Goal: Task Accomplishment & Management: Complete application form

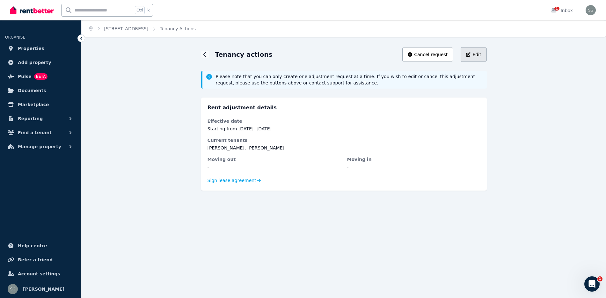
click at [470, 50] on button "Edit" at bounding box center [474, 54] width 26 height 15
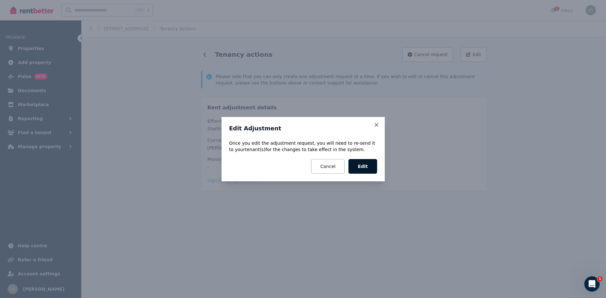
click at [364, 168] on button "Edit" at bounding box center [363, 166] width 28 height 15
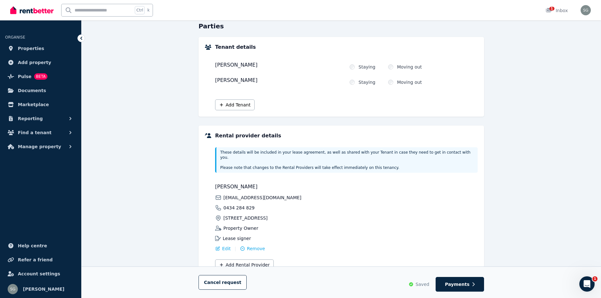
scroll to position [79, 0]
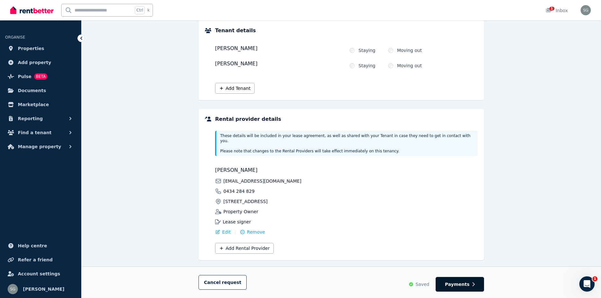
click at [455, 283] on span "Payments" at bounding box center [457, 284] width 25 height 6
select select "**********"
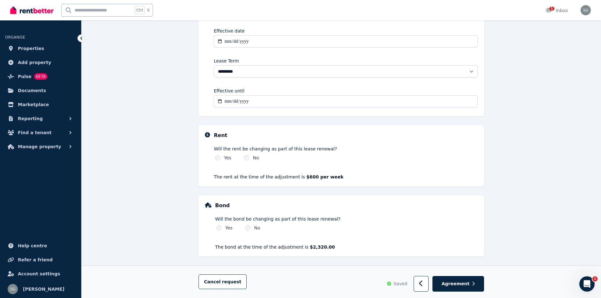
scroll to position [124, 0]
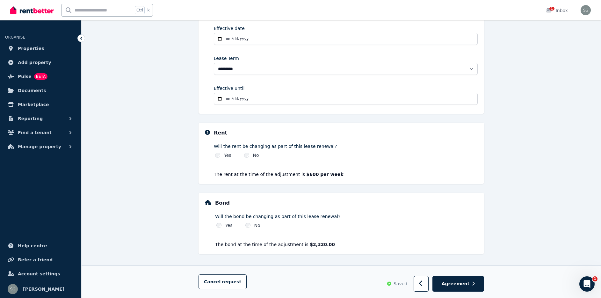
click at [308, 175] on strong "$600 per week" at bounding box center [324, 174] width 37 height 5
click at [424, 286] on button "button" at bounding box center [421, 284] width 15 height 16
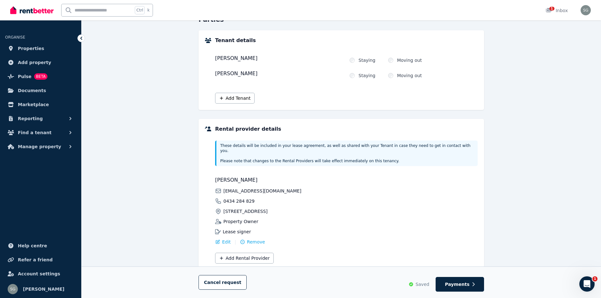
scroll to position [79, 0]
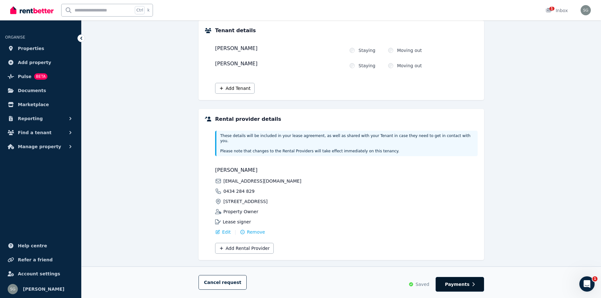
click at [449, 284] on button "Payments" at bounding box center [460, 284] width 48 height 15
select select "**********"
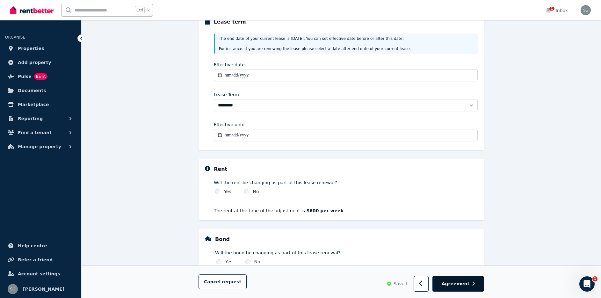
scroll to position [124, 0]
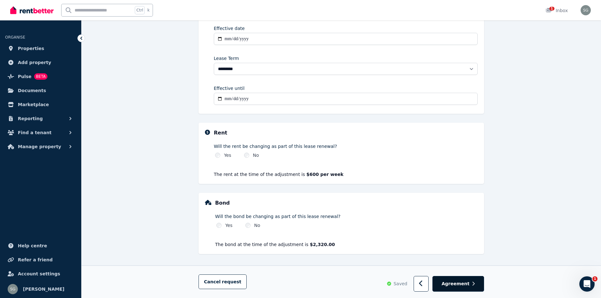
click at [449, 282] on span "Agreement" at bounding box center [456, 284] width 28 height 6
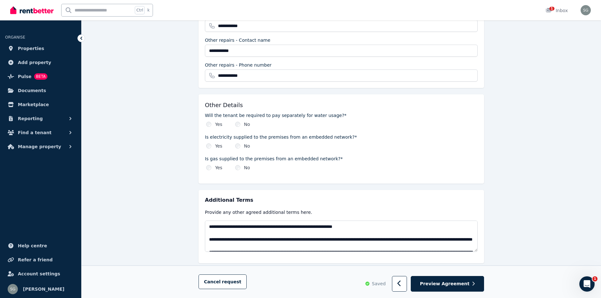
scroll to position [687, 0]
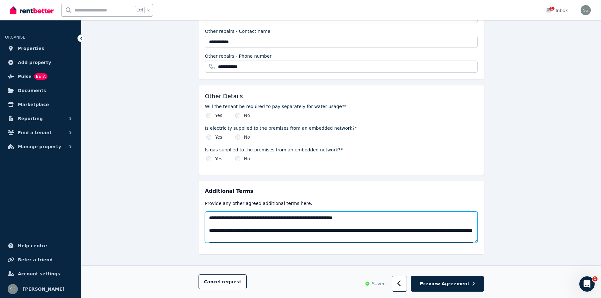
click at [299, 212] on textarea at bounding box center [341, 227] width 273 height 31
click at [305, 212] on textarea at bounding box center [341, 227] width 273 height 31
click at [339, 212] on textarea at bounding box center [341, 227] width 273 height 31
click at [328, 230] on textarea at bounding box center [341, 227] width 273 height 31
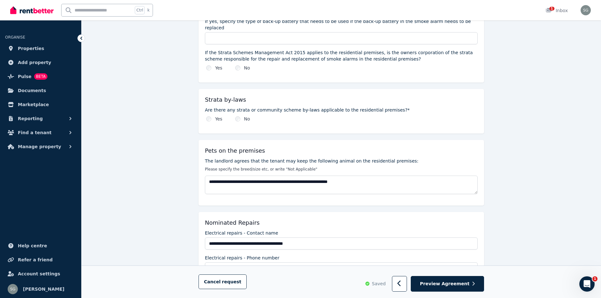
scroll to position [400, 0]
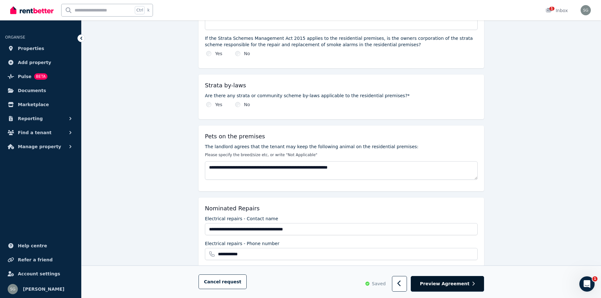
type textarea "**********"
click at [442, 281] on span "Preview Agreement" at bounding box center [444, 284] width 49 height 6
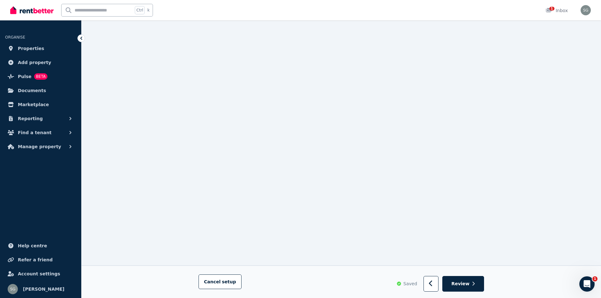
scroll to position [0, 0]
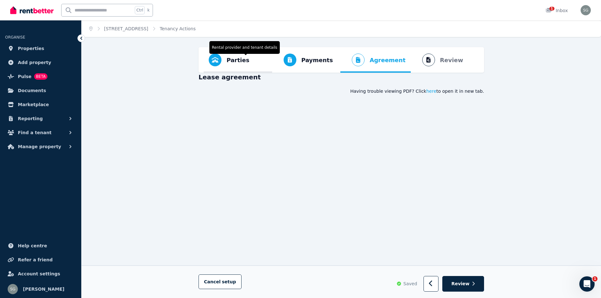
click at [228, 57] on span "Parties" at bounding box center [238, 60] width 23 height 9
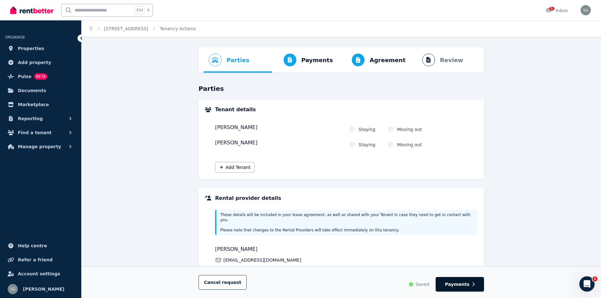
click at [460, 286] on span "Payments" at bounding box center [457, 284] width 25 height 6
select select "**********"
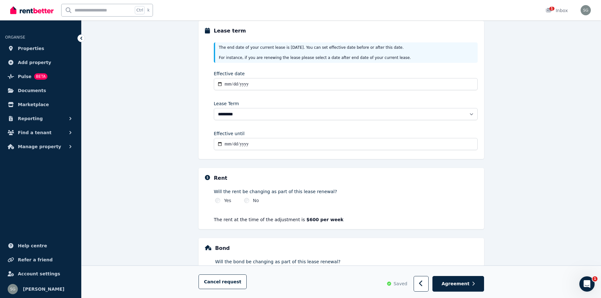
scroll to position [124, 0]
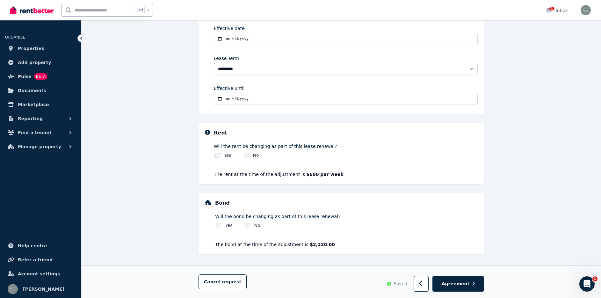
select select "**********"
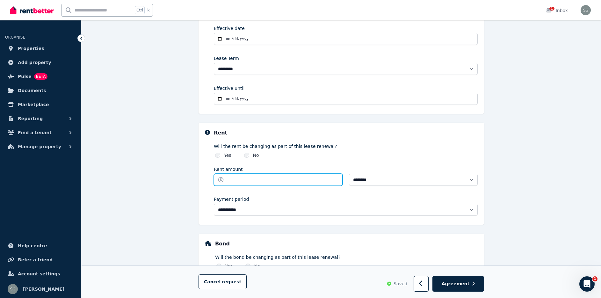
click at [234, 176] on input "Rent amount" at bounding box center [278, 180] width 129 height 12
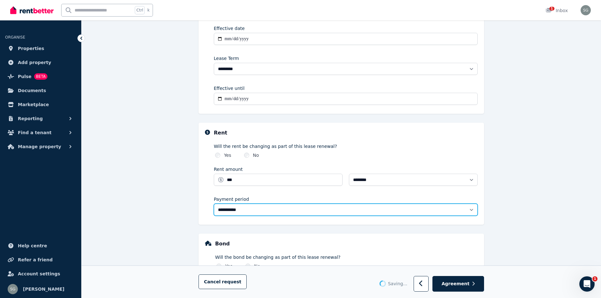
click at [472, 211] on select "**********" at bounding box center [346, 210] width 264 height 12
type input "******"
select select "******"
click at [214, 204] on select "**********" at bounding box center [346, 210] width 264 height 12
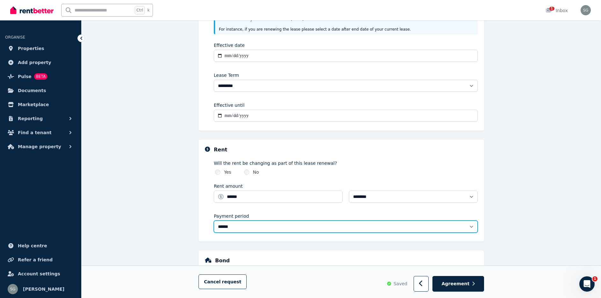
scroll to position [165, 0]
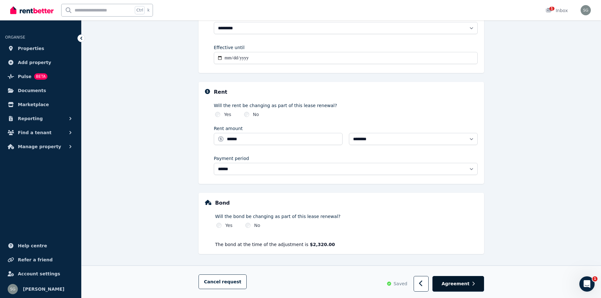
click at [454, 285] on span "Agreement" at bounding box center [456, 284] width 28 height 6
click at [455, 284] on span "Agreement" at bounding box center [456, 284] width 28 height 6
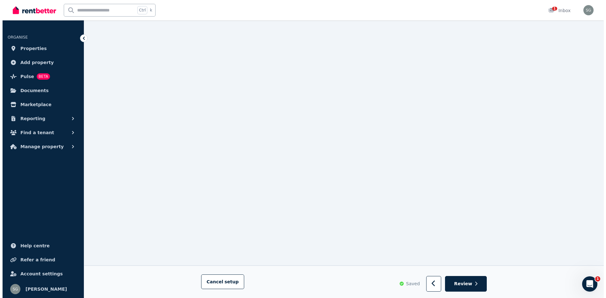
scroll to position [829, 0]
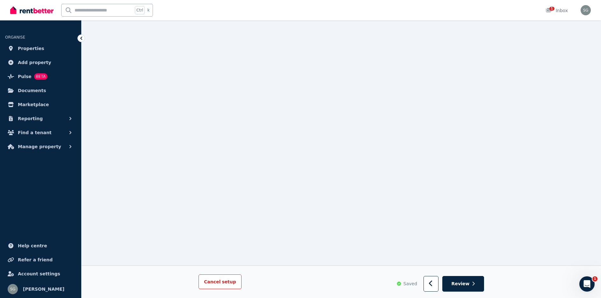
click at [224, 281] on span "setup" at bounding box center [229, 282] width 14 height 6
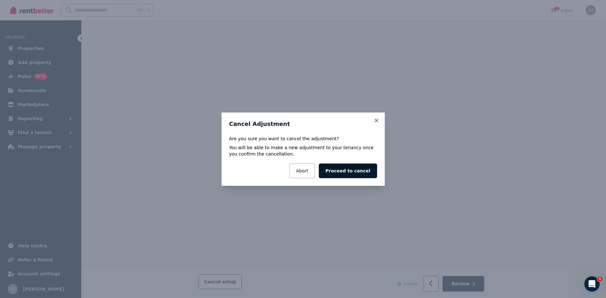
click at [335, 168] on button "Proceed to cancel" at bounding box center [348, 171] width 58 height 15
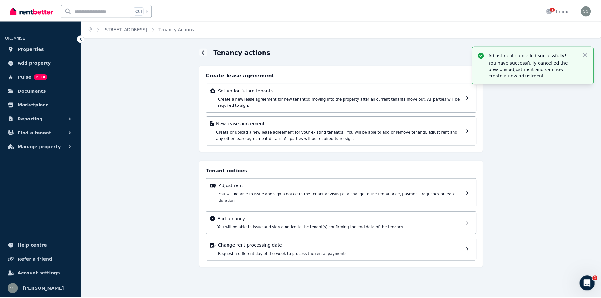
scroll to position [0, 0]
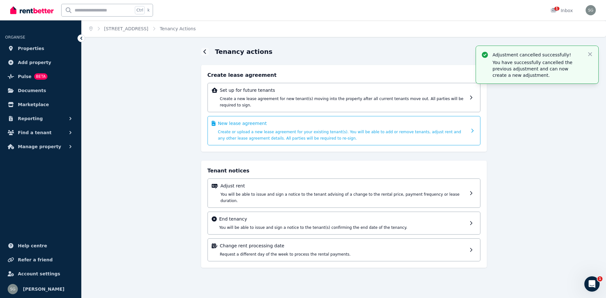
click at [290, 130] on span "Create or upload a new lease agreement for your existing tenant(s). You will be…" at bounding box center [339, 135] width 243 height 11
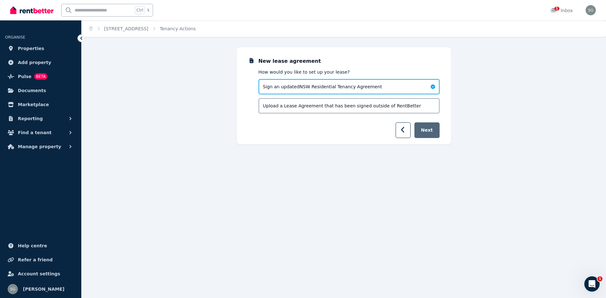
click at [430, 130] on button "Next" at bounding box center [427, 130] width 25 height 16
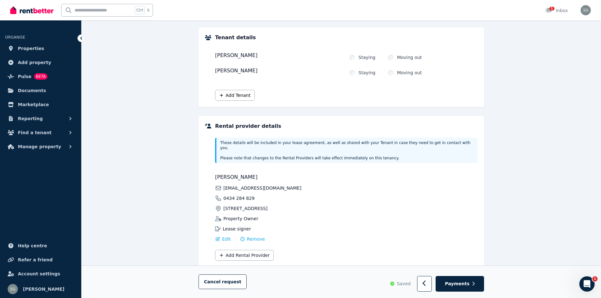
scroll to position [80, 0]
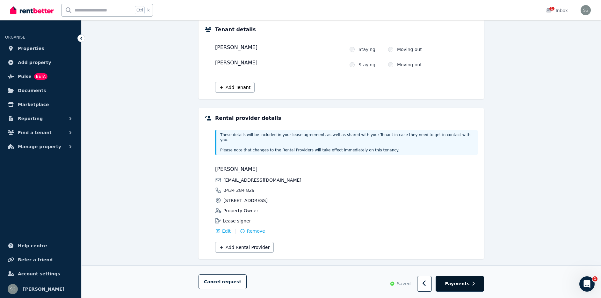
click at [452, 282] on span "Payments" at bounding box center [457, 284] width 25 height 6
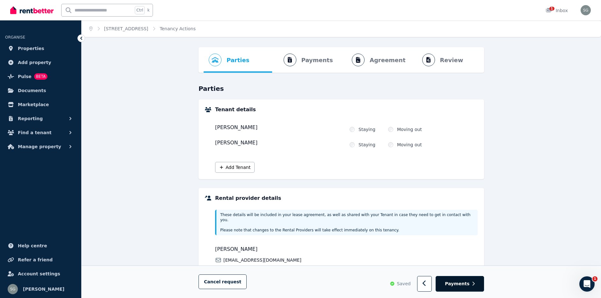
select select "**********"
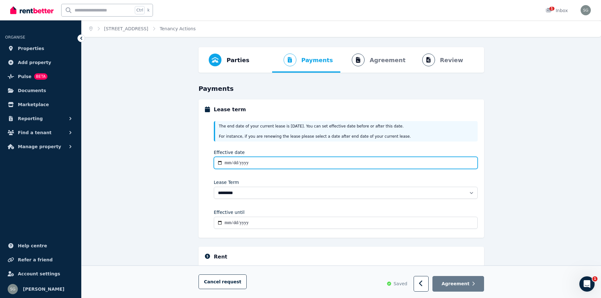
click at [220, 161] on input "Effective date" at bounding box center [346, 163] width 264 height 12
type input "**********"
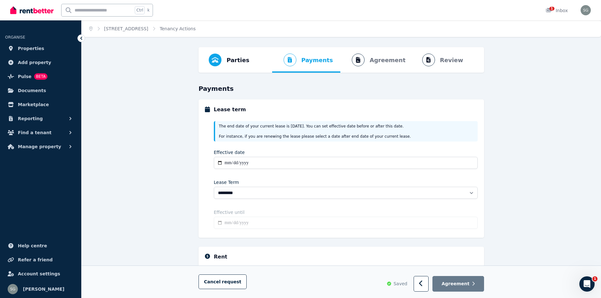
click at [204, 216] on div "**********" at bounding box center [342, 169] width 286 height 138
type input "**********"
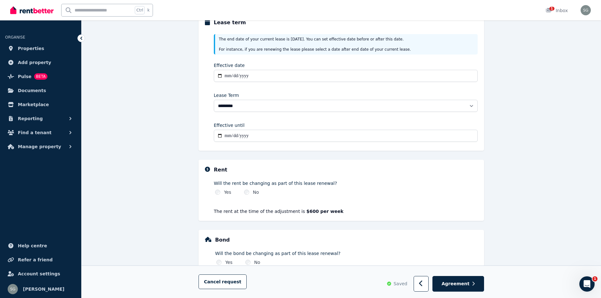
scroll to position [96, 0]
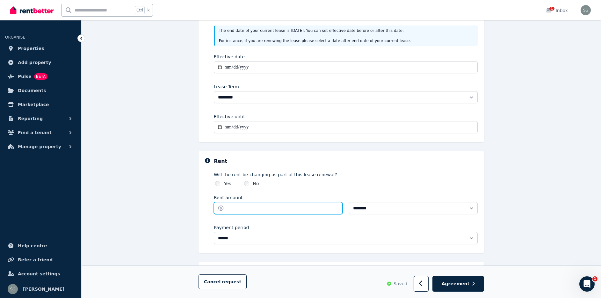
click at [235, 207] on input "Rent amount" at bounding box center [278, 208] width 129 height 12
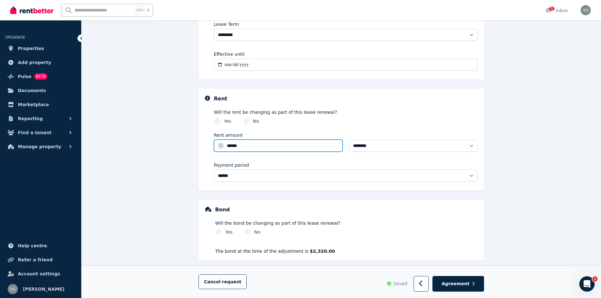
scroll to position [165, 0]
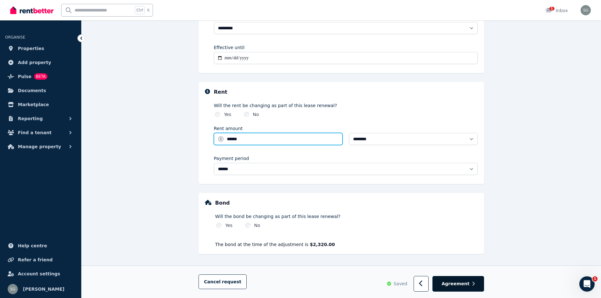
type input "******"
click at [445, 280] on button "Agreement" at bounding box center [459, 284] width 52 height 16
click at [450, 283] on span "Agreement" at bounding box center [456, 284] width 28 height 6
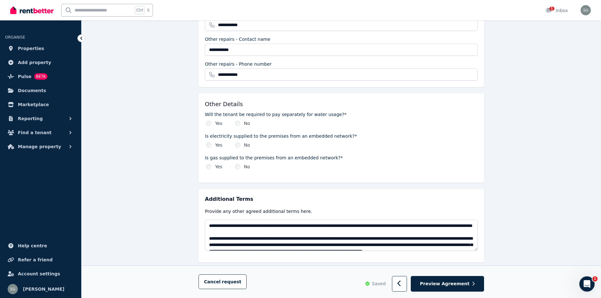
scroll to position [687, 0]
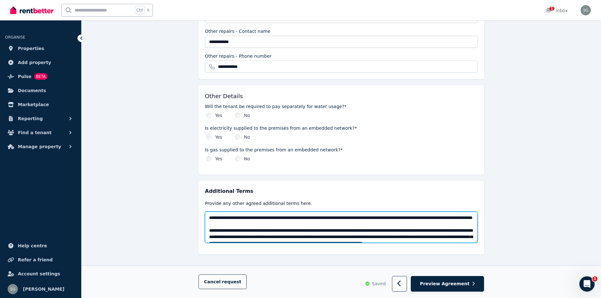
click at [209, 212] on textarea at bounding box center [341, 227] width 273 height 31
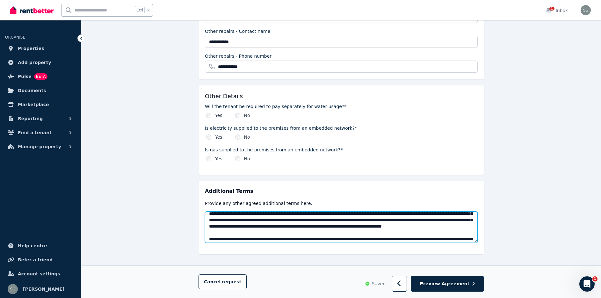
scroll to position [0, 0]
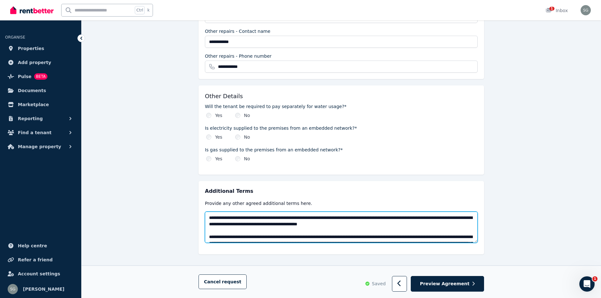
click at [315, 212] on textarea at bounding box center [341, 227] width 273 height 31
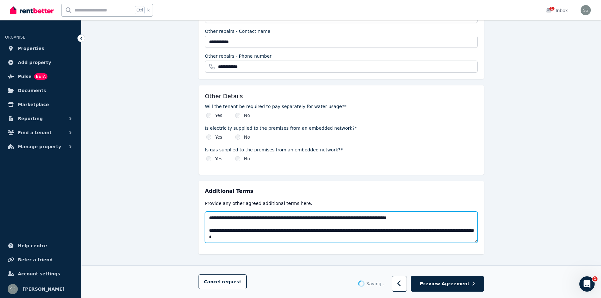
click at [269, 212] on textarea at bounding box center [341, 227] width 273 height 31
click at [411, 212] on textarea at bounding box center [341, 227] width 273 height 31
click at [449, 215] on textarea at bounding box center [341, 227] width 273 height 31
click at [336, 212] on textarea at bounding box center [341, 227] width 273 height 31
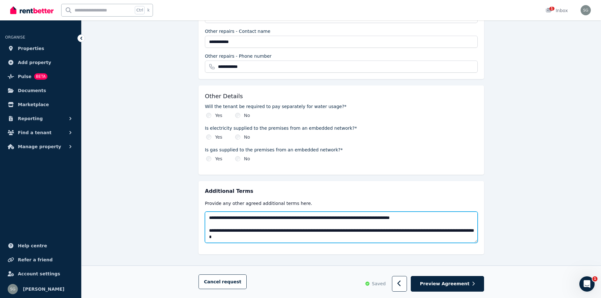
click at [345, 230] on textarea at bounding box center [341, 227] width 273 height 31
type textarea "**********"
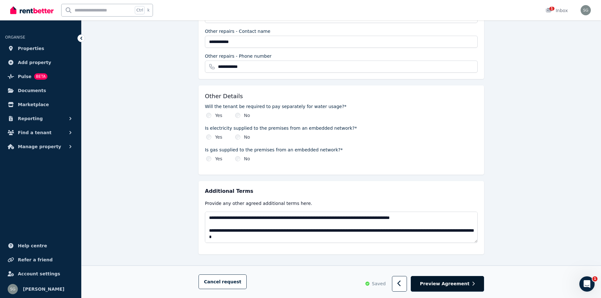
click at [446, 285] on span "Preview Agreement" at bounding box center [444, 284] width 49 height 6
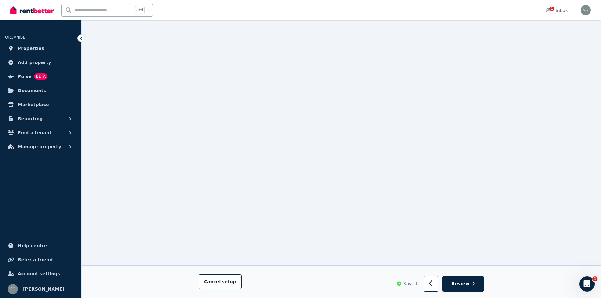
scroll to position [7816, 0]
click at [433, 286] on icon "button" at bounding box center [431, 284] width 4 height 6
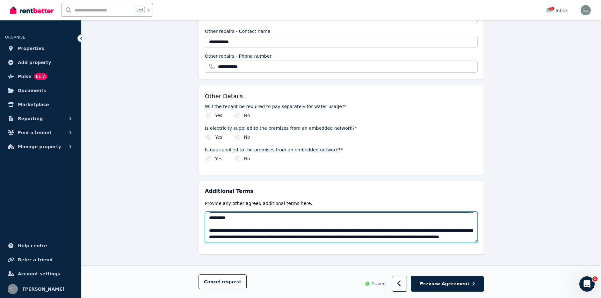
scroll to position [297, 0]
drag, startPoint x: 436, startPoint y: 229, endPoint x: 213, endPoint y: 221, distance: 222.8
click at [213, 221] on textarea at bounding box center [341, 227] width 273 height 31
click at [400, 214] on textarea at bounding box center [341, 227] width 273 height 31
click at [286, 226] on textarea at bounding box center [341, 227] width 273 height 31
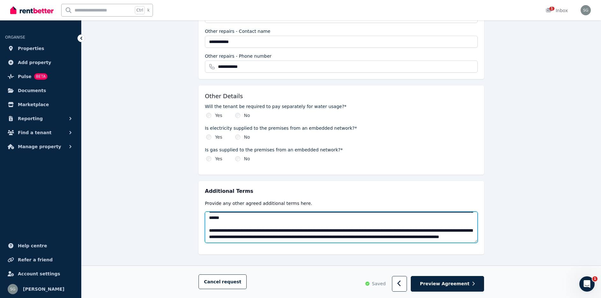
click at [399, 225] on textarea at bounding box center [341, 227] width 273 height 31
click at [275, 221] on textarea at bounding box center [341, 227] width 273 height 31
click at [345, 221] on textarea at bounding box center [341, 227] width 273 height 31
click at [362, 220] on textarea at bounding box center [341, 227] width 273 height 31
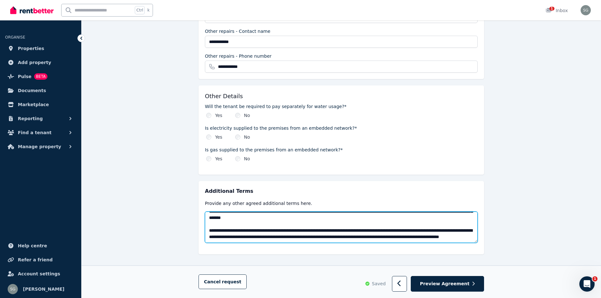
click at [431, 220] on textarea at bounding box center [341, 227] width 273 height 31
click at [266, 227] on textarea at bounding box center [341, 227] width 273 height 31
click at [298, 226] on textarea at bounding box center [341, 227] width 273 height 31
click at [435, 213] on textarea at bounding box center [341, 227] width 273 height 31
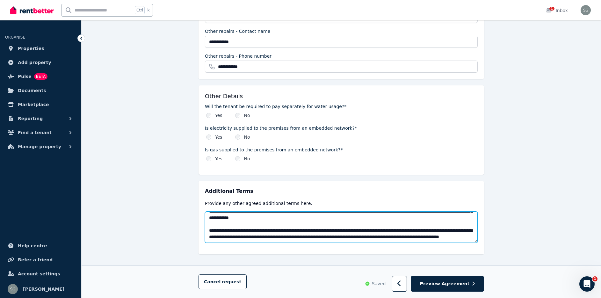
click at [436, 212] on textarea at bounding box center [341, 227] width 273 height 31
click at [408, 216] on textarea at bounding box center [341, 227] width 273 height 31
click at [280, 221] on textarea at bounding box center [341, 227] width 273 height 31
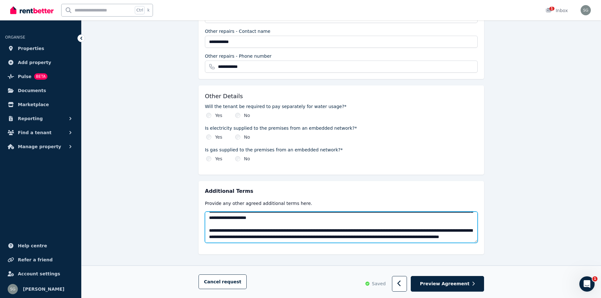
click at [396, 222] on textarea at bounding box center [341, 227] width 273 height 31
click at [345, 212] on textarea at bounding box center [341, 227] width 273 height 31
click at [374, 230] on textarea at bounding box center [341, 227] width 273 height 31
click at [426, 222] on textarea at bounding box center [341, 227] width 273 height 31
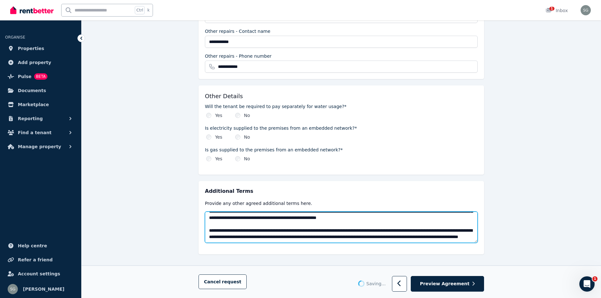
click at [446, 224] on textarea at bounding box center [341, 227] width 273 height 31
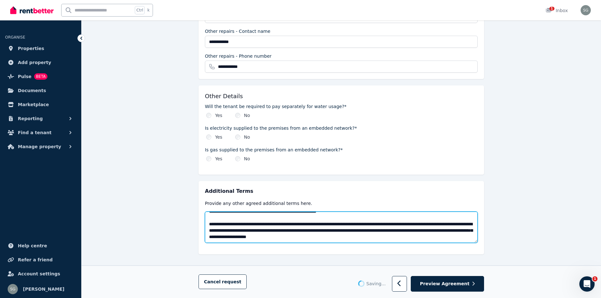
click at [398, 232] on textarea at bounding box center [341, 227] width 273 height 31
click at [400, 217] on textarea at bounding box center [341, 227] width 273 height 31
click at [429, 232] on textarea at bounding box center [341, 227] width 273 height 31
click at [238, 231] on textarea at bounding box center [341, 227] width 273 height 31
click at [445, 232] on textarea at bounding box center [341, 227] width 273 height 31
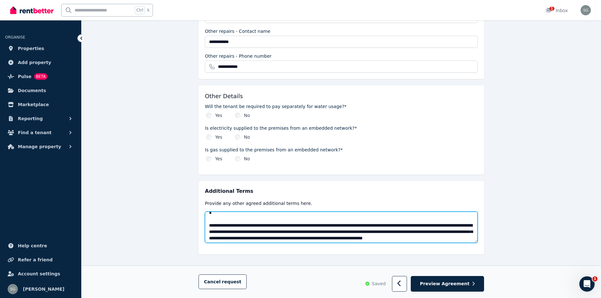
scroll to position [0, 0]
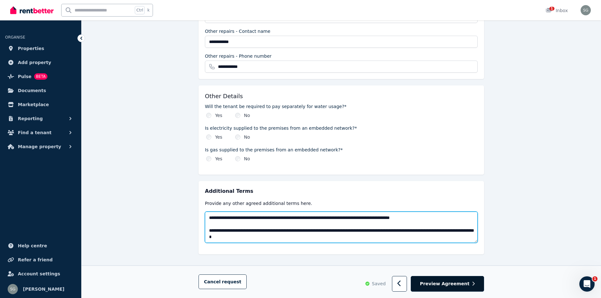
type textarea "**********"
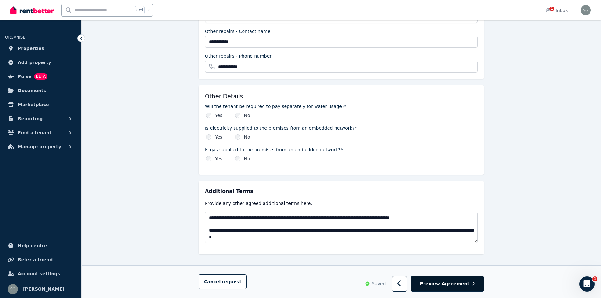
click at [455, 284] on span "Preview Agreement" at bounding box center [444, 284] width 49 height 6
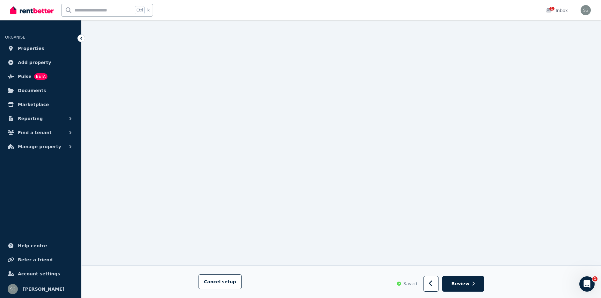
scroll to position [7909, 0]
click at [463, 284] on span "Review" at bounding box center [461, 284] width 18 height 6
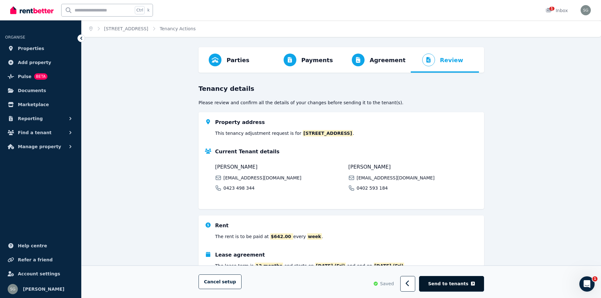
click at [449, 284] on span "Send to tenants" at bounding box center [449, 284] width 40 height 6
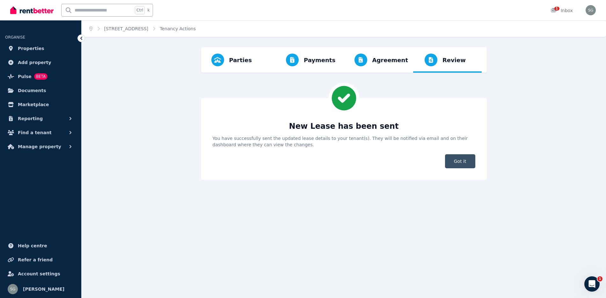
click at [460, 164] on span "Got it" at bounding box center [460, 161] width 30 height 14
